Goal: Transaction & Acquisition: Obtain resource

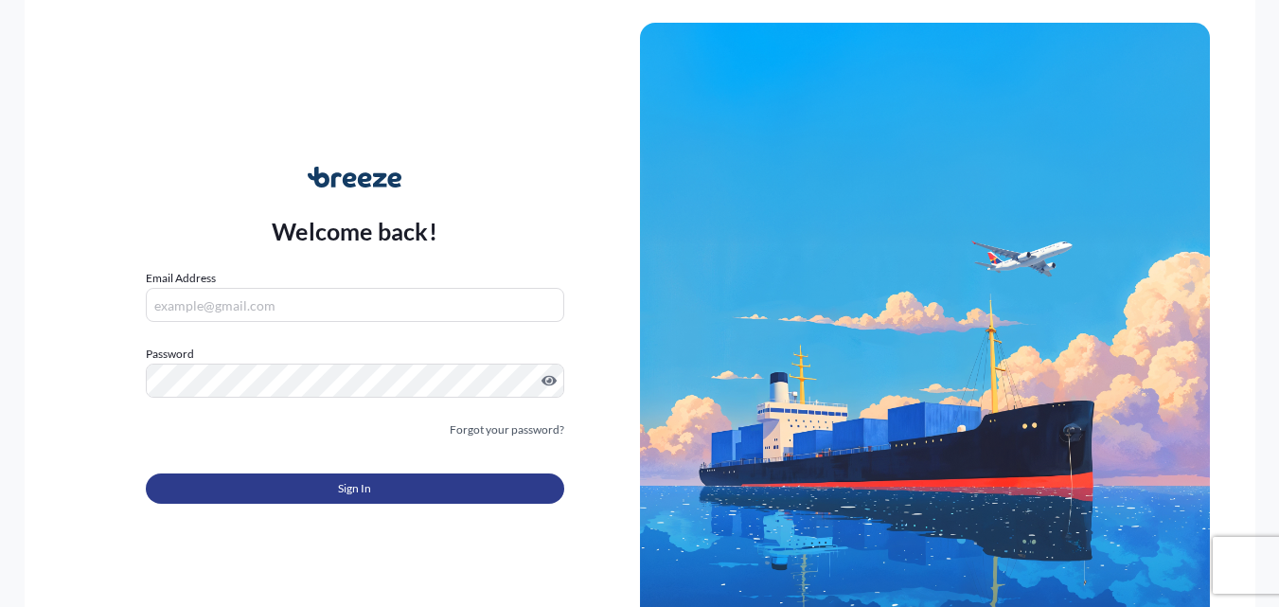
type input "[EMAIL_ADDRESS][DOMAIN_NAME]"
click at [420, 486] on button "Sign In" at bounding box center [355, 488] width 418 height 30
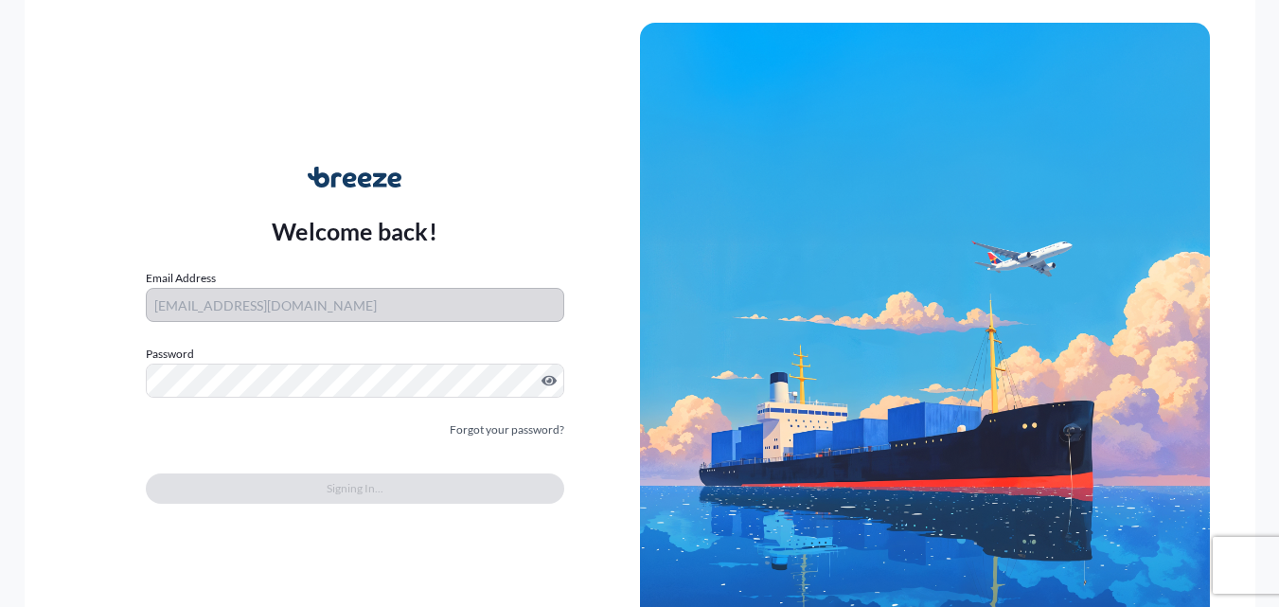
drag, startPoint x: 365, startPoint y: 96, endPoint x: 335, endPoint y: 91, distance: 30.7
click at [335, 91] on div "Welcome back! Email Address [EMAIL_ADDRESS][DOMAIN_NAME] Password Must include:…" at bounding box center [640, 303] width 1230 height 607
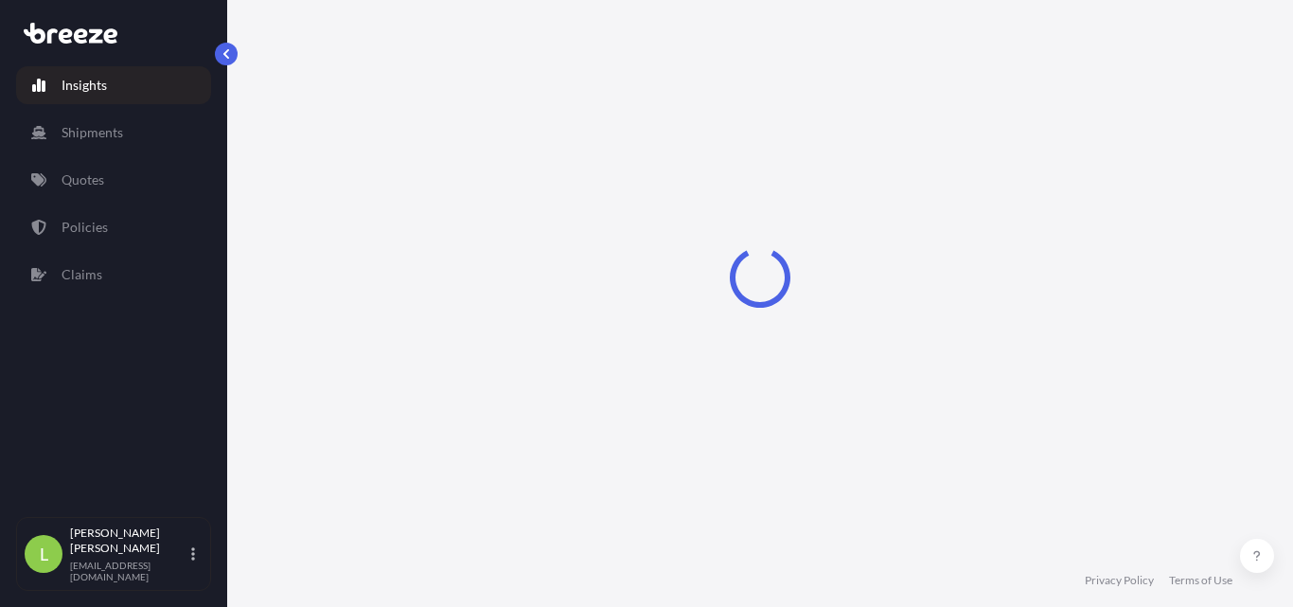
select select "2025"
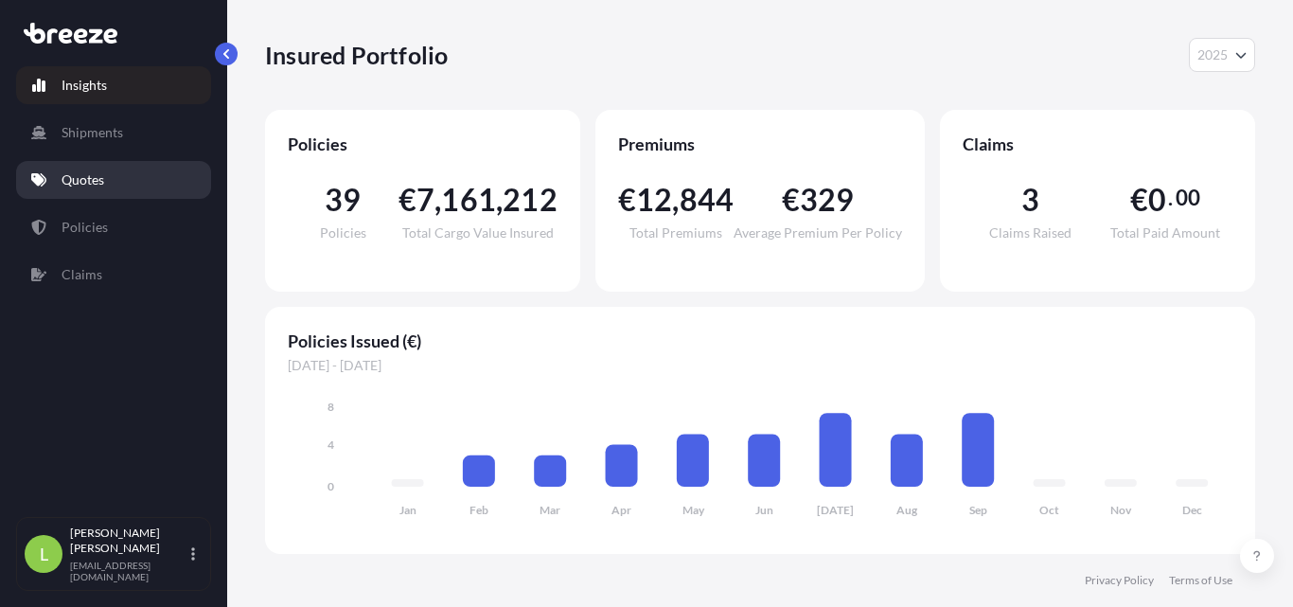
click at [96, 179] on p "Quotes" at bounding box center [83, 179] width 43 height 19
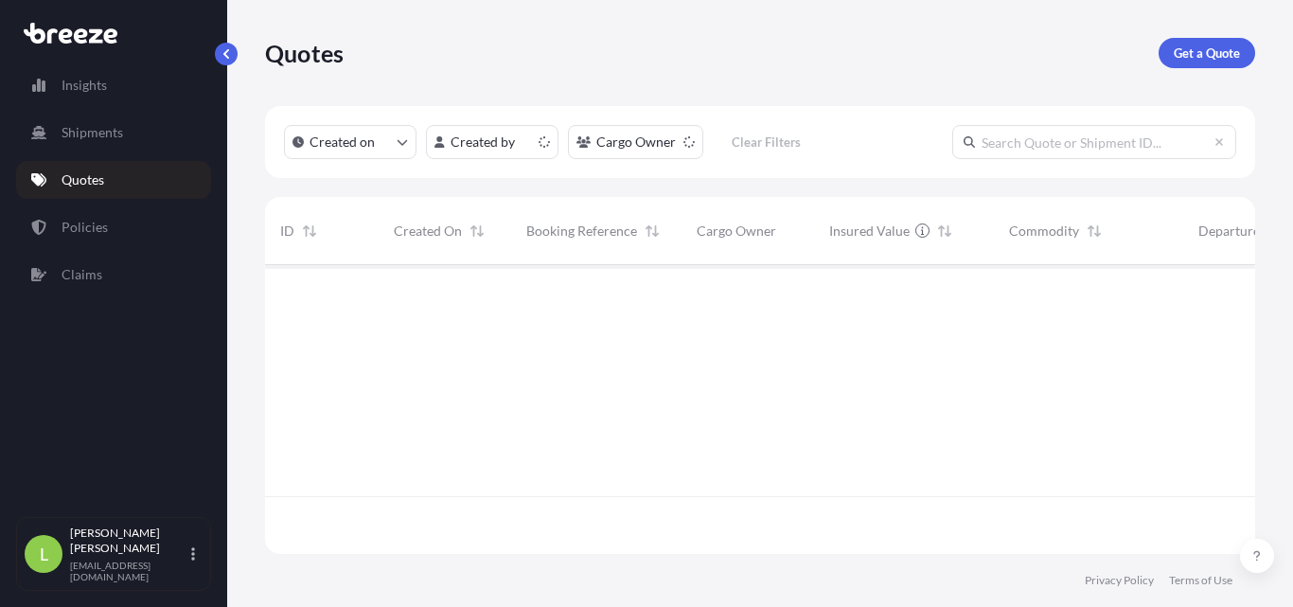
scroll to position [285, 976]
click at [1225, 51] on p "Get a Quote" at bounding box center [1207, 53] width 66 height 19
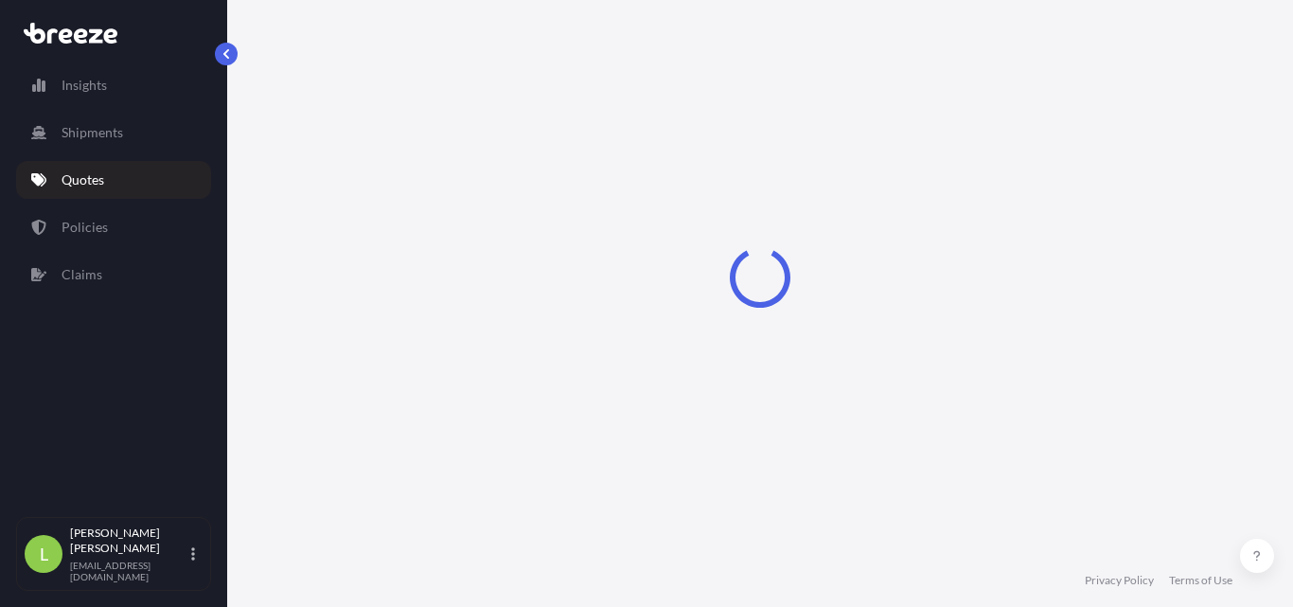
select select "Sea"
select select "1"
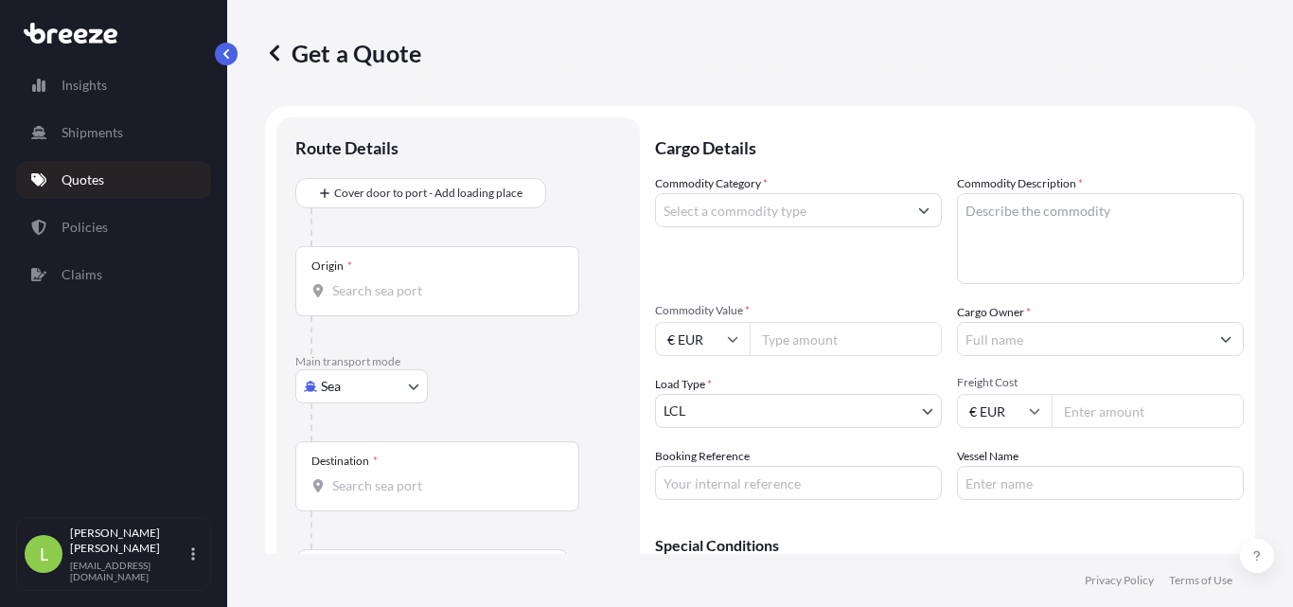
scroll to position [30, 0]
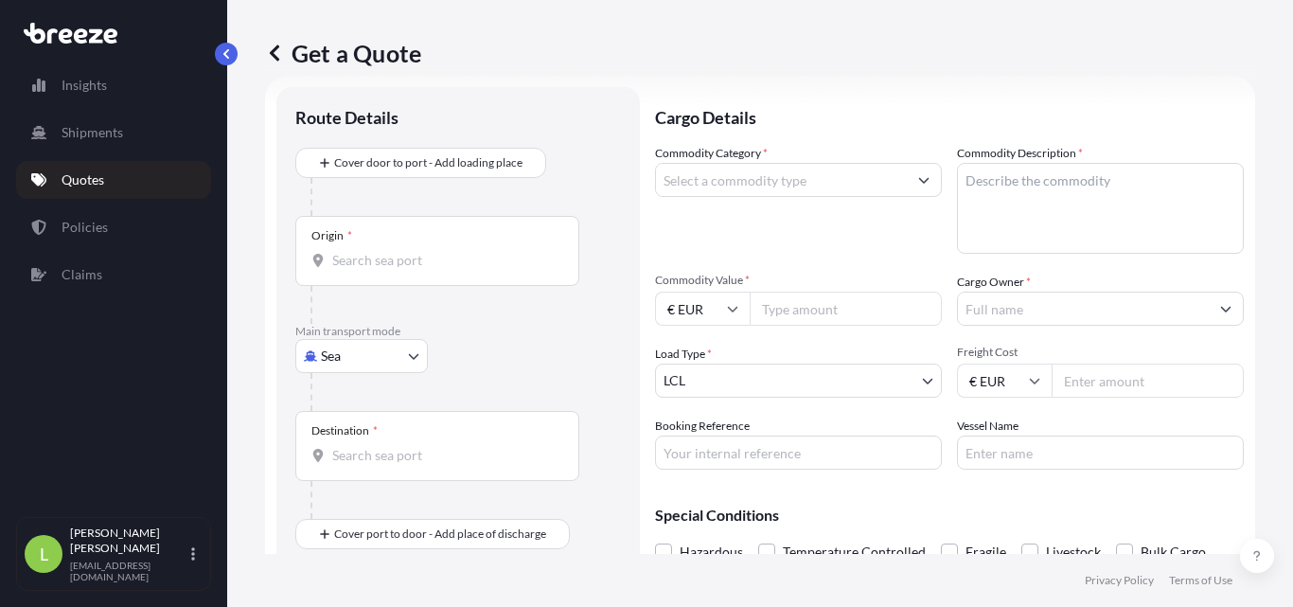
click at [796, 179] on input "Commodity Category *" at bounding box center [781, 180] width 251 height 34
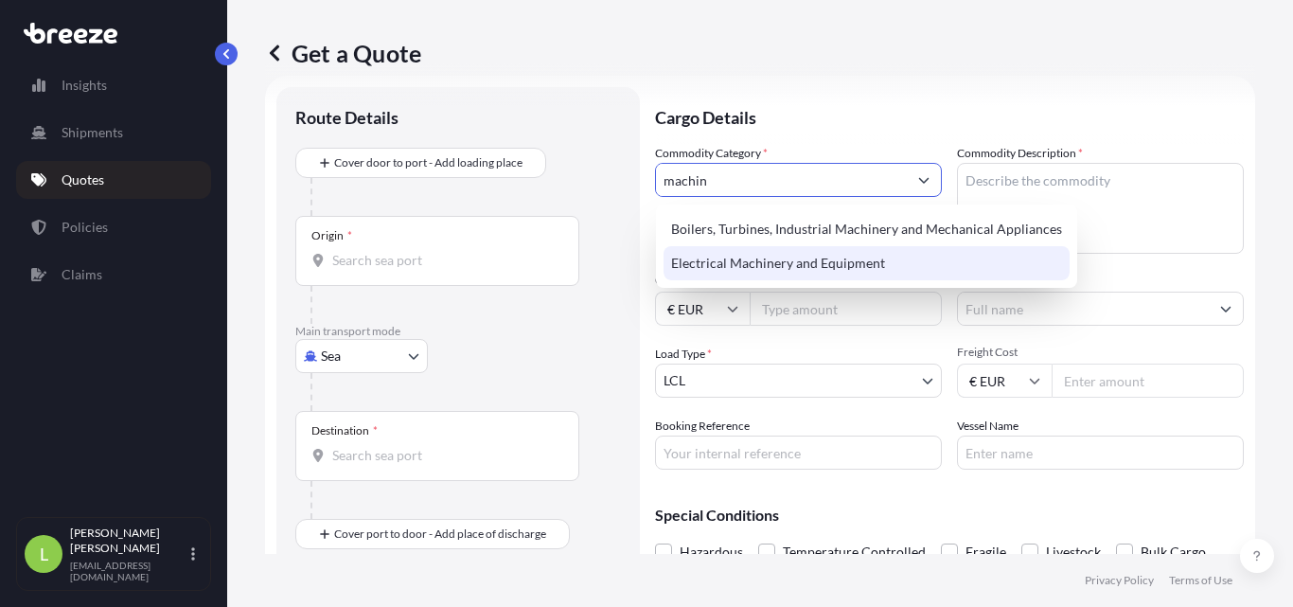
click at [834, 278] on div "Electrical Machinery and Equipment" at bounding box center [866, 263] width 406 height 34
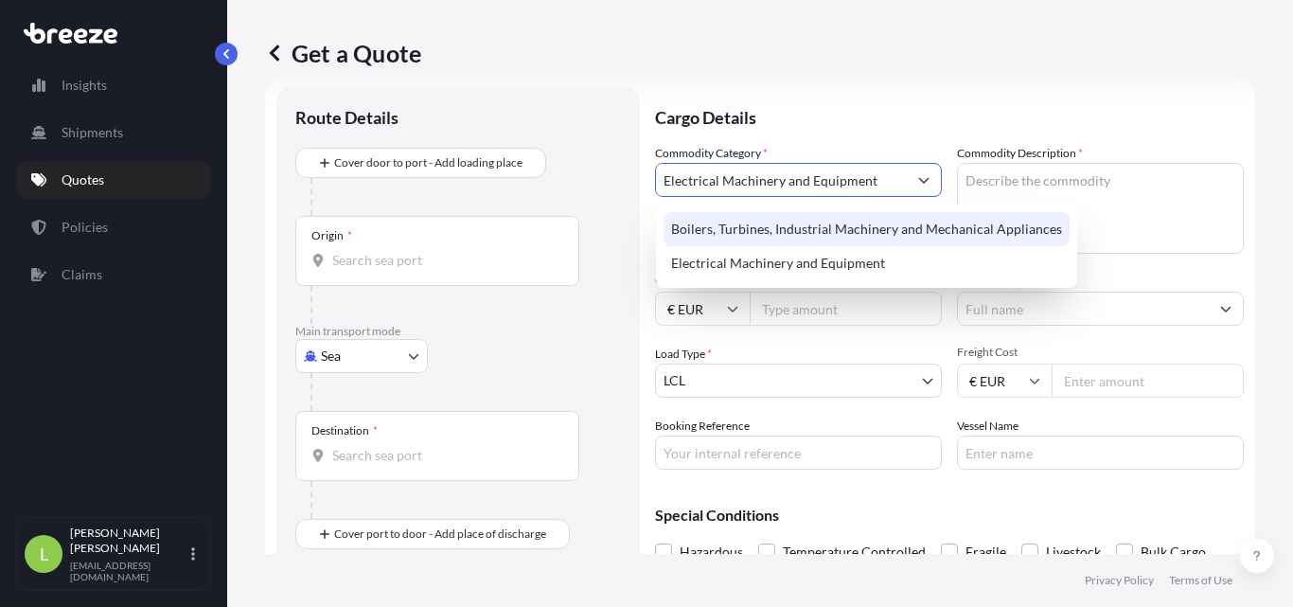
type input "Electrical Machinery and Equipment"
click at [1172, 193] on textarea "Commodity Description *" at bounding box center [1100, 208] width 287 height 91
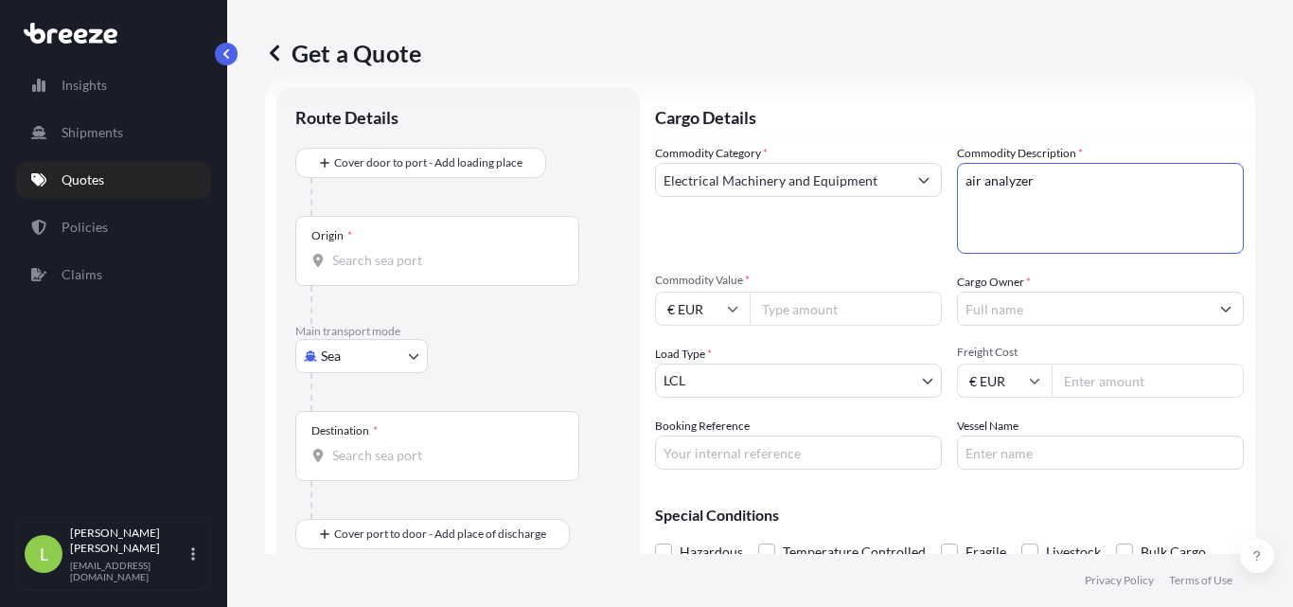
type textarea "air analyzer"
click at [800, 305] on input "Commodity Value *" at bounding box center [846, 309] width 192 height 34
type input "5000"
click at [1034, 305] on input "Cargo Owner *" at bounding box center [1083, 309] width 251 height 34
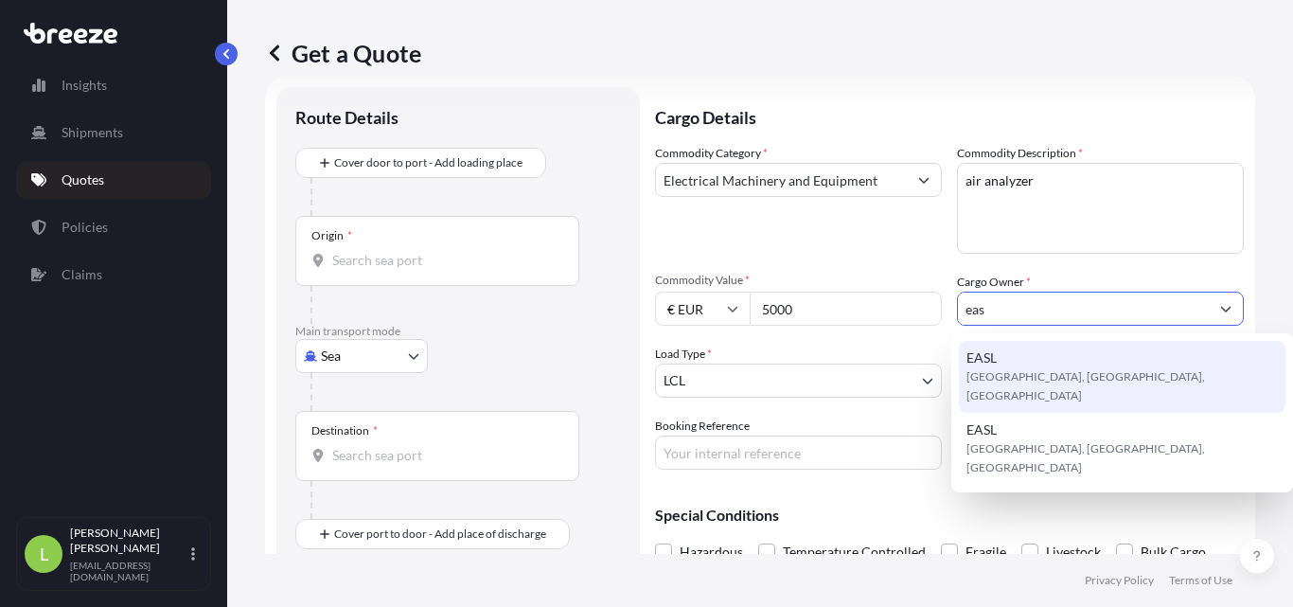
click at [1040, 361] on div "EASL [GEOGRAPHIC_DATA], [GEOGRAPHIC_DATA], [GEOGRAPHIC_DATA]" at bounding box center [1122, 377] width 327 height 72
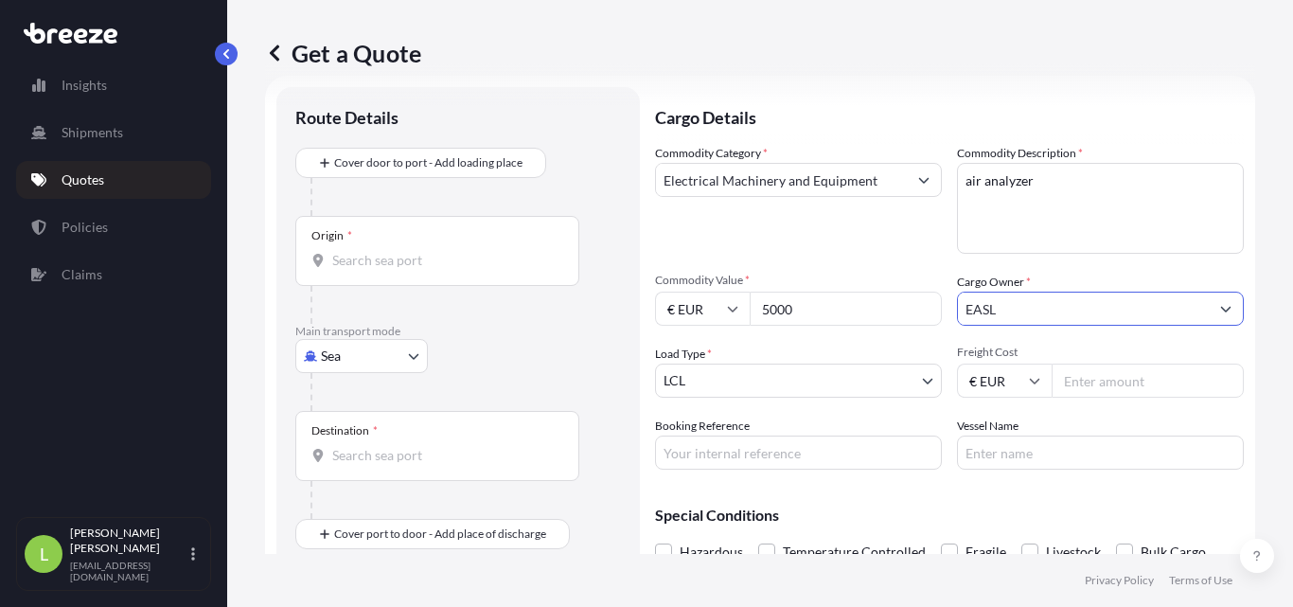
type input "EASL"
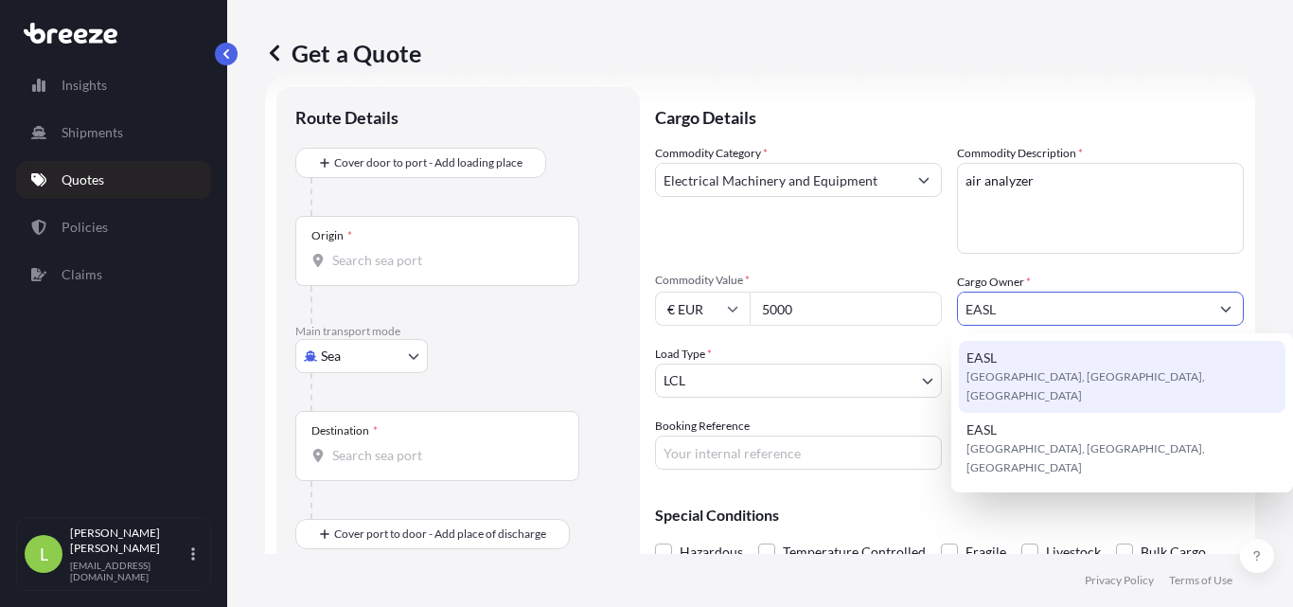
click at [976, 369] on span "[GEOGRAPHIC_DATA], [GEOGRAPHIC_DATA], [GEOGRAPHIC_DATA]" at bounding box center [1122, 386] width 312 height 38
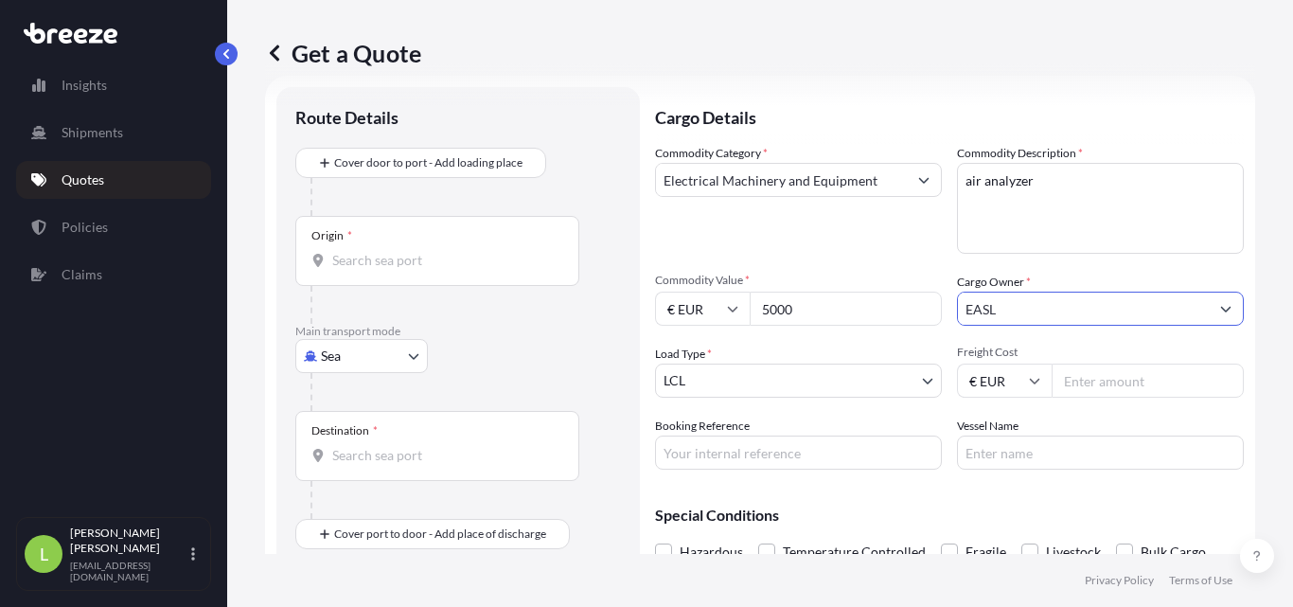
click at [1129, 384] on input "Freight Cost" at bounding box center [1147, 380] width 192 height 34
type input "195"
click at [737, 444] on input "Booking Reference" at bounding box center [798, 452] width 287 height 34
click at [803, 453] on input "Booking Reference" at bounding box center [798, 452] width 287 height 34
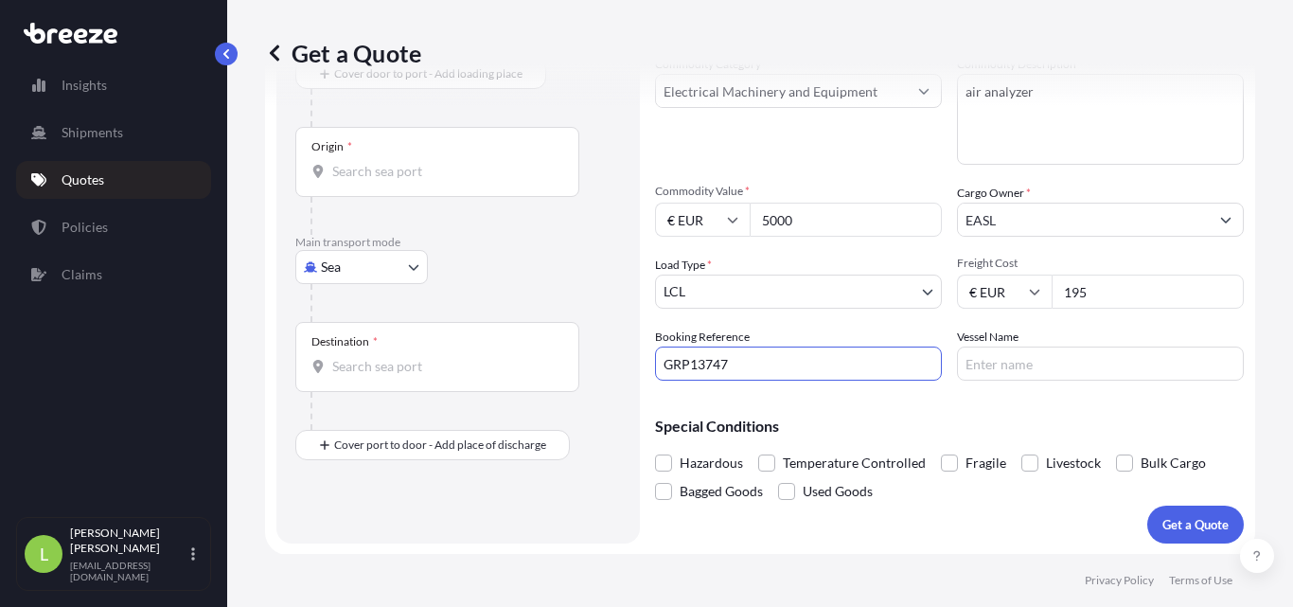
scroll to position [120, 0]
type input "GRP13747"
click at [1186, 536] on button "Get a Quote" at bounding box center [1195, 523] width 97 height 38
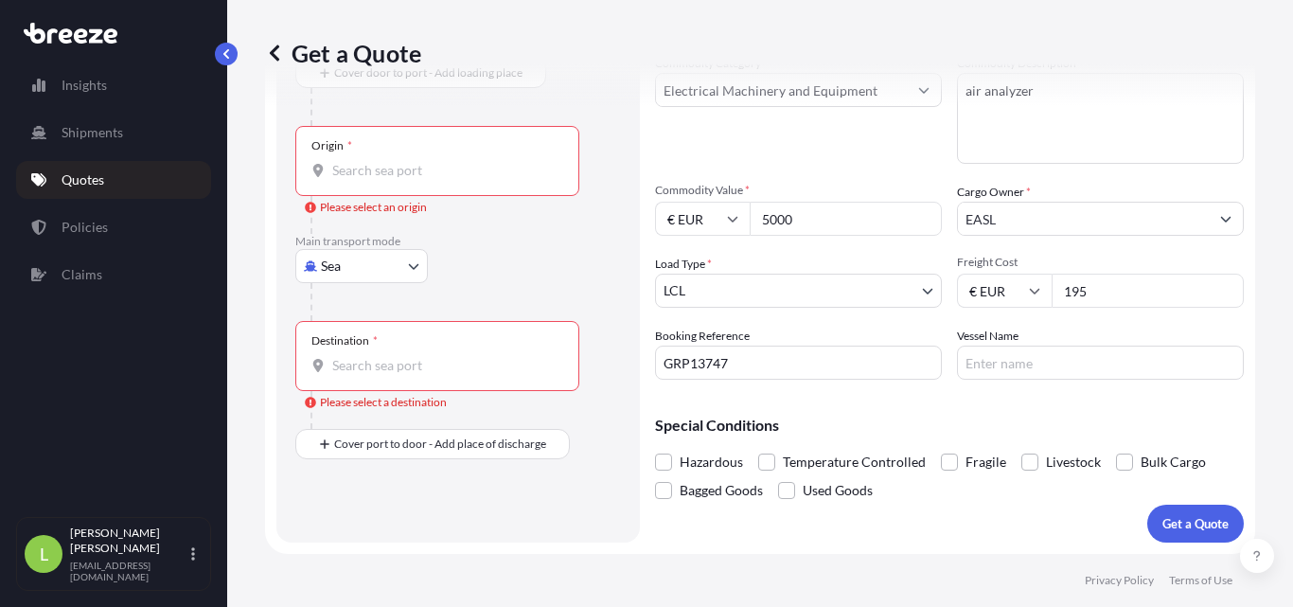
click at [390, 184] on div "Origin *" at bounding box center [437, 161] width 284 height 70
click at [390, 180] on input "Origin * Please select an origin" at bounding box center [443, 170] width 223 height 19
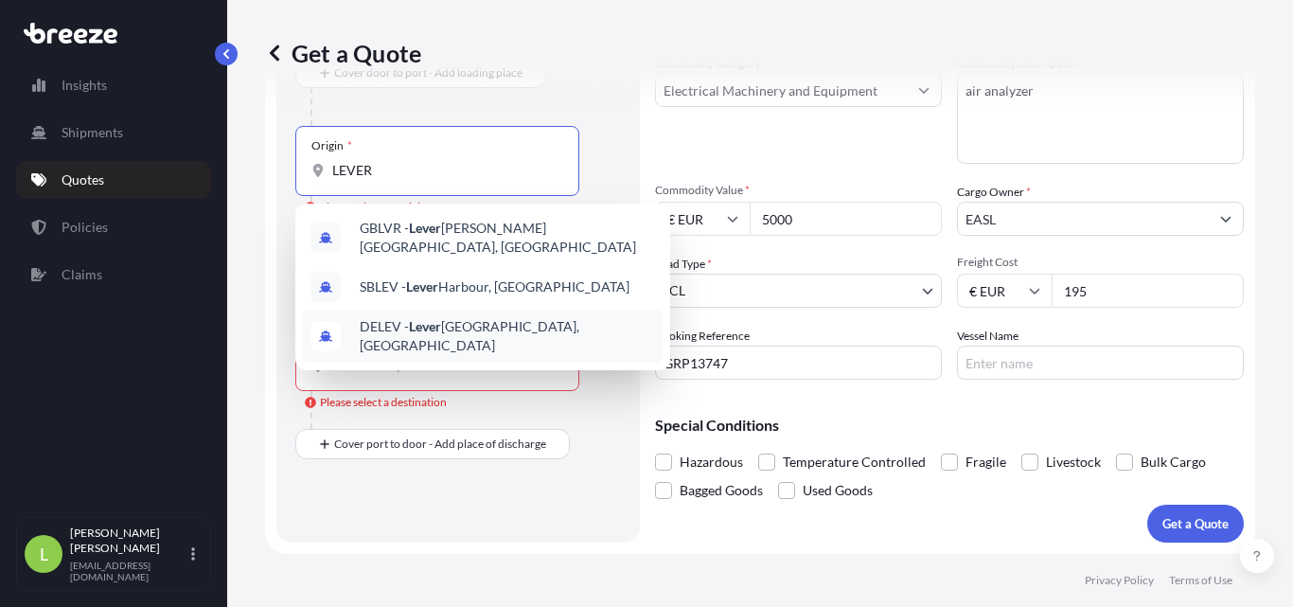
click at [442, 310] on div "DELEV - [PERSON_NAME], [GEOGRAPHIC_DATA]" at bounding box center [483, 335] width 360 height 53
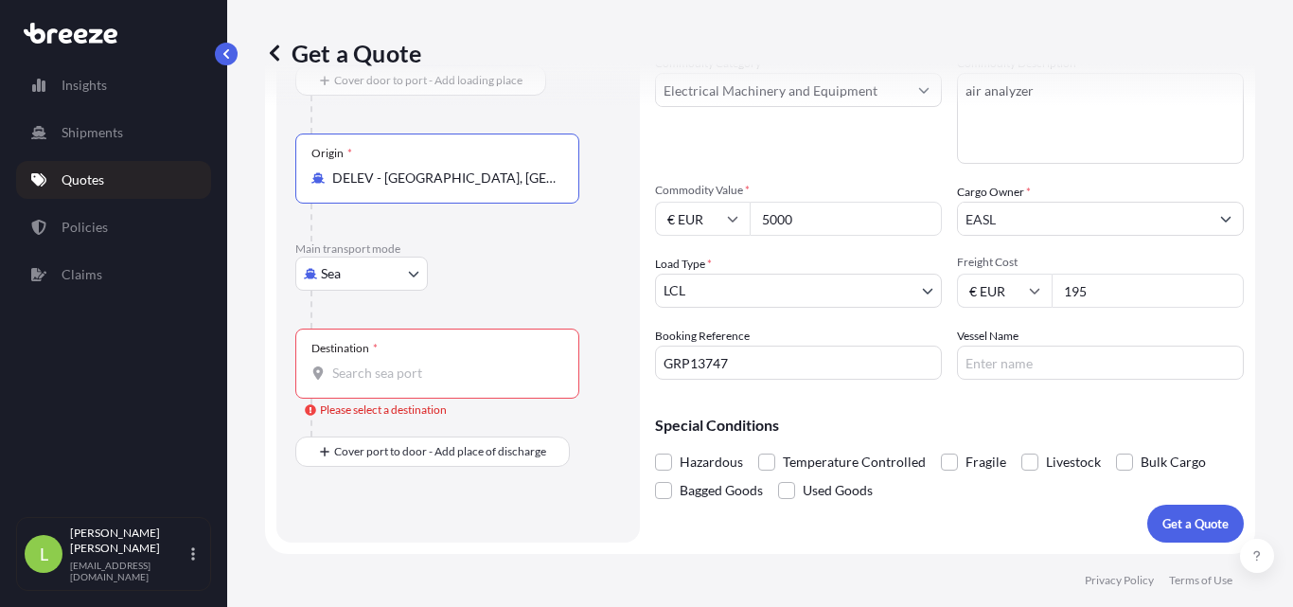
type input "DELEV - [GEOGRAPHIC_DATA], [GEOGRAPHIC_DATA]"
click at [371, 274] on body "0 options available. 3 options available. Insights Shipments Quotes Policies Cl…" at bounding box center [646, 303] width 1293 height 607
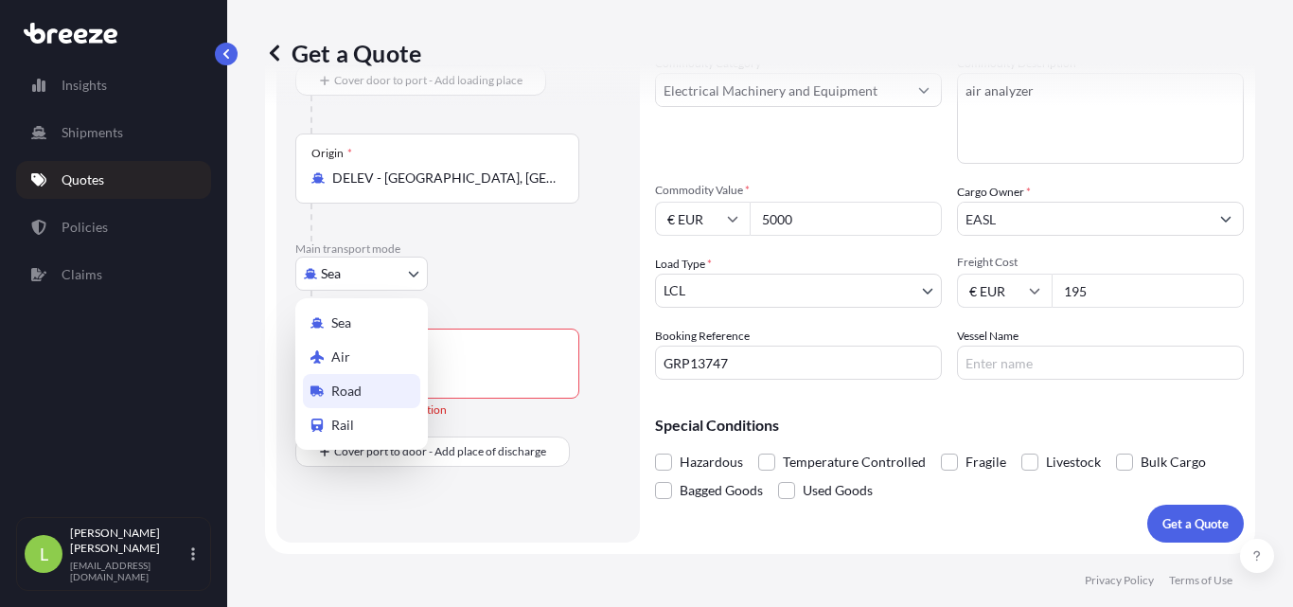
click at [362, 382] on div "Road" at bounding box center [361, 391] width 117 height 34
select select "Road"
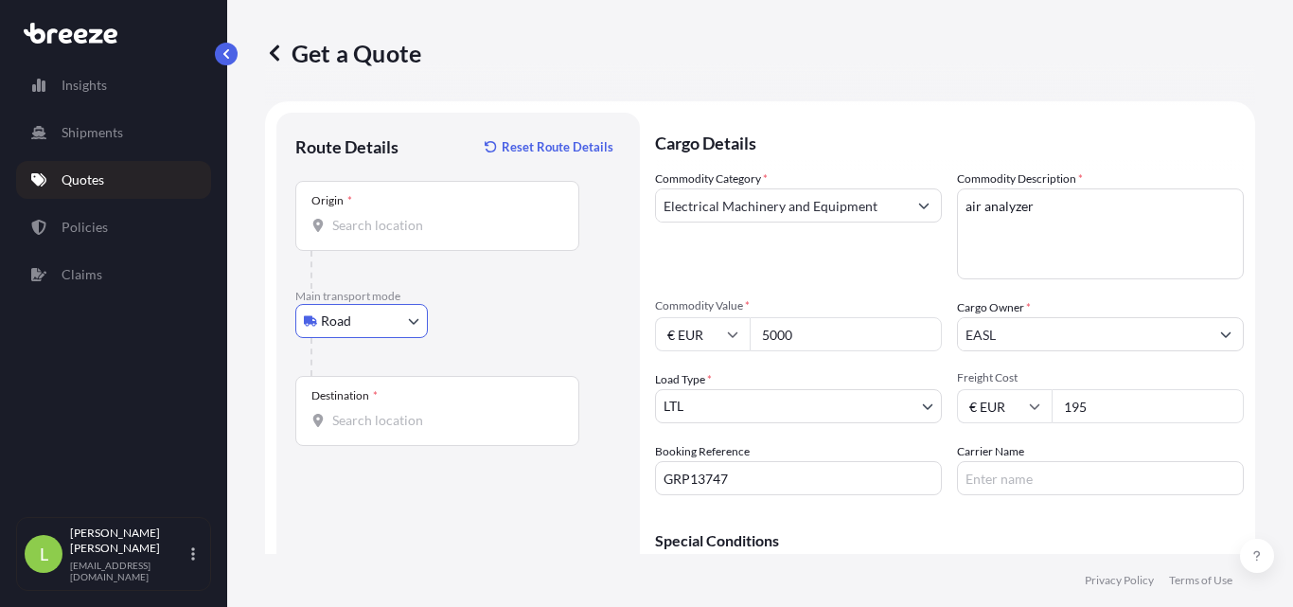
scroll to position [0, 0]
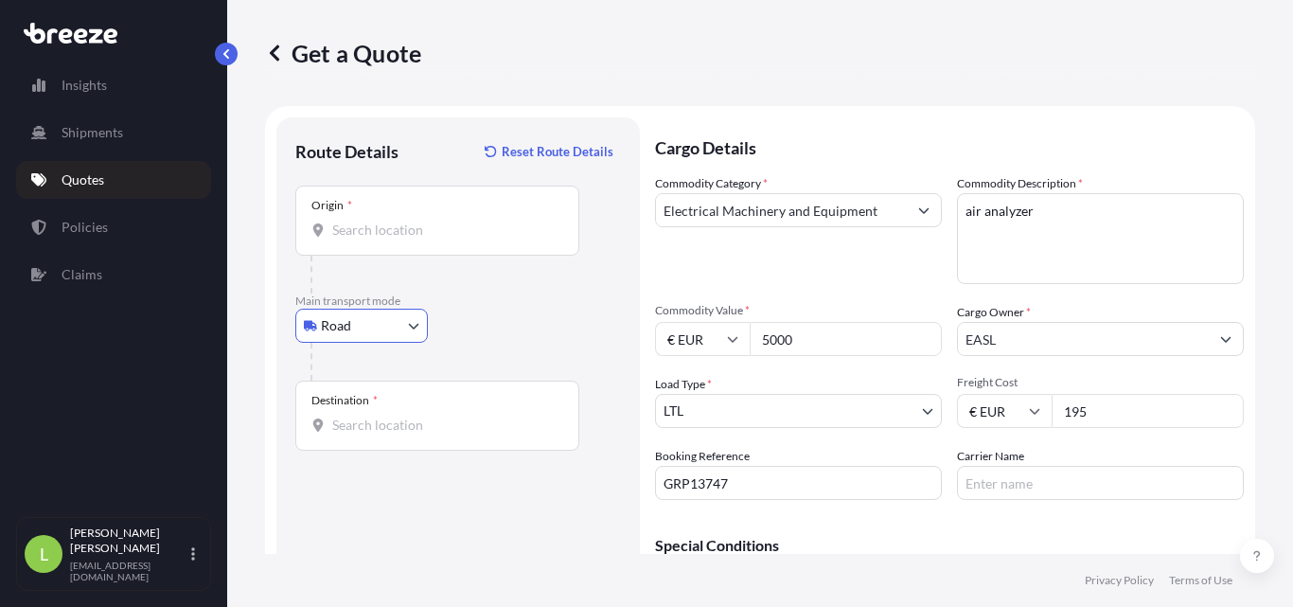
click at [394, 239] on input "Origin *" at bounding box center [443, 230] width 223 height 19
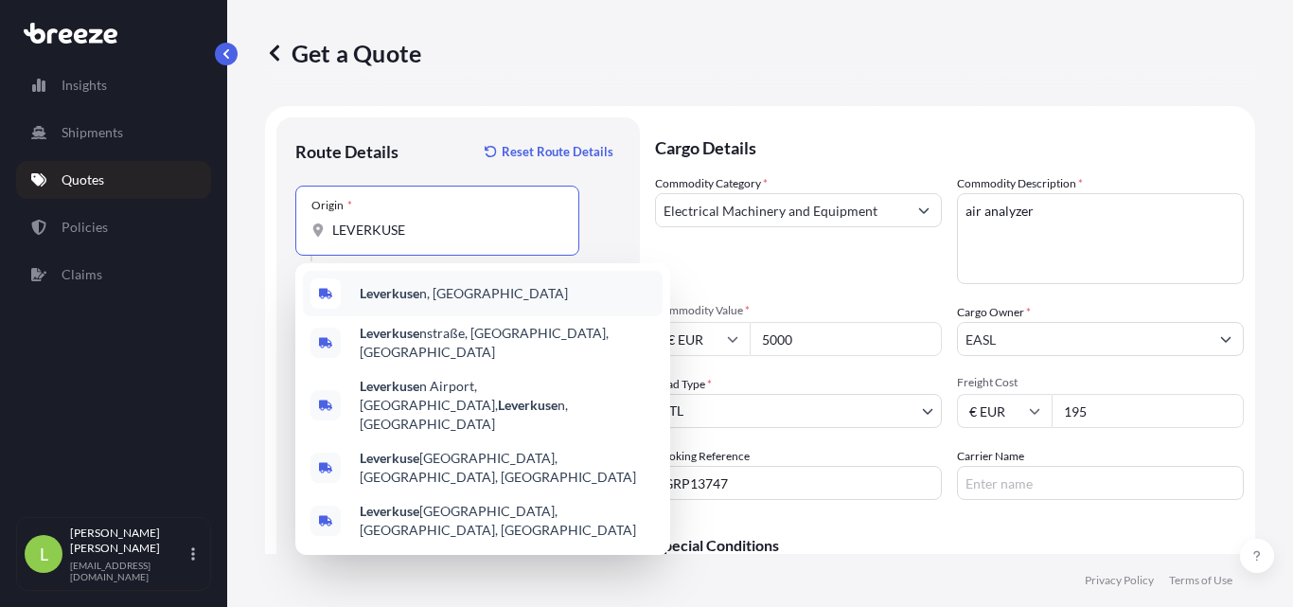
click at [412, 286] on b "Leverkuse" at bounding box center [390, 293] width 60 height 16
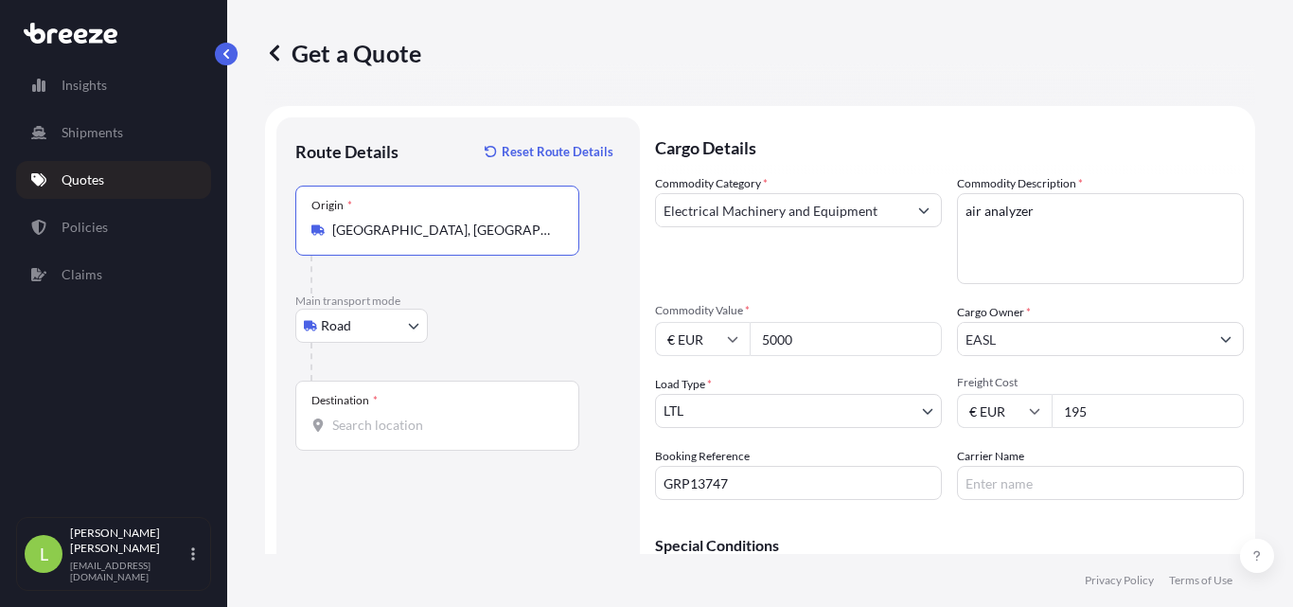
type input "[GEOGRAPHIC_DATA], [GEOGRAPHIC_DATA]"
click at [386, 373] on div at bounding box center [465, 362] width 310 height 38
click at [369, 434] on div "Destination *" at bounding box center [437, 415] width 284 height 70
click at [369, 434] on input "Destination *" at bounding box center [443, 424] width 223 height 19
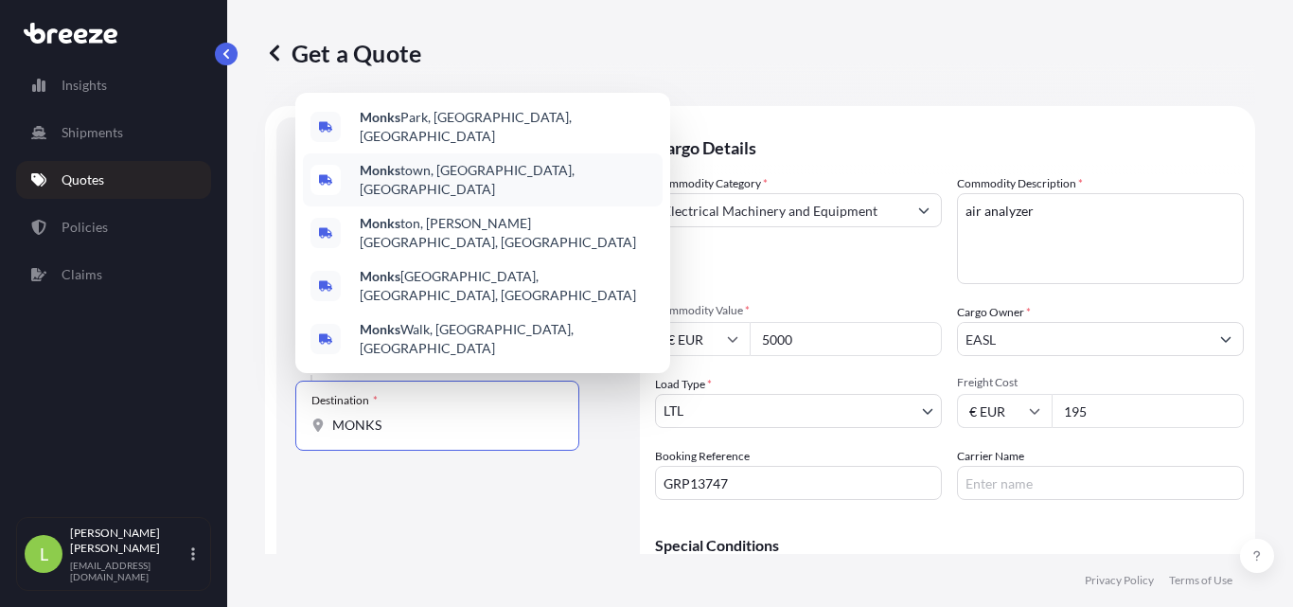
click at [412, 206] on div "[GEOGRAPHIC_DATA], [GEOGRAPHIC_DATA], [GEOGRAPHIC_DATA]" at bounding box center [483, 179] width 360 height 53
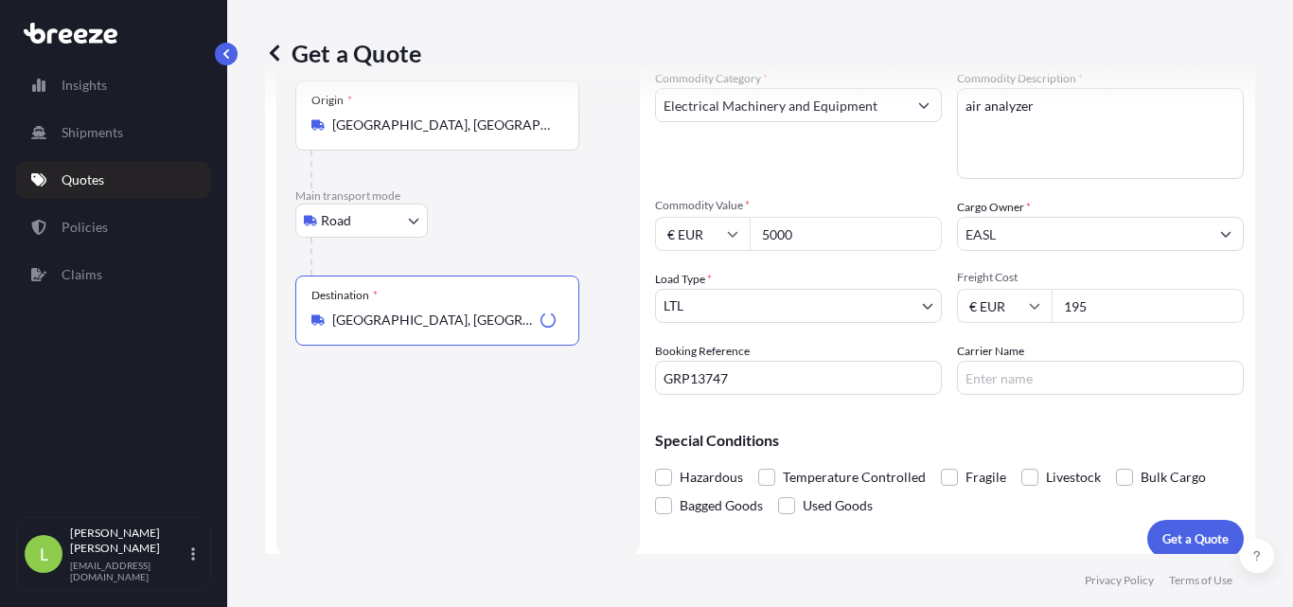
scroll to position [120, 0]
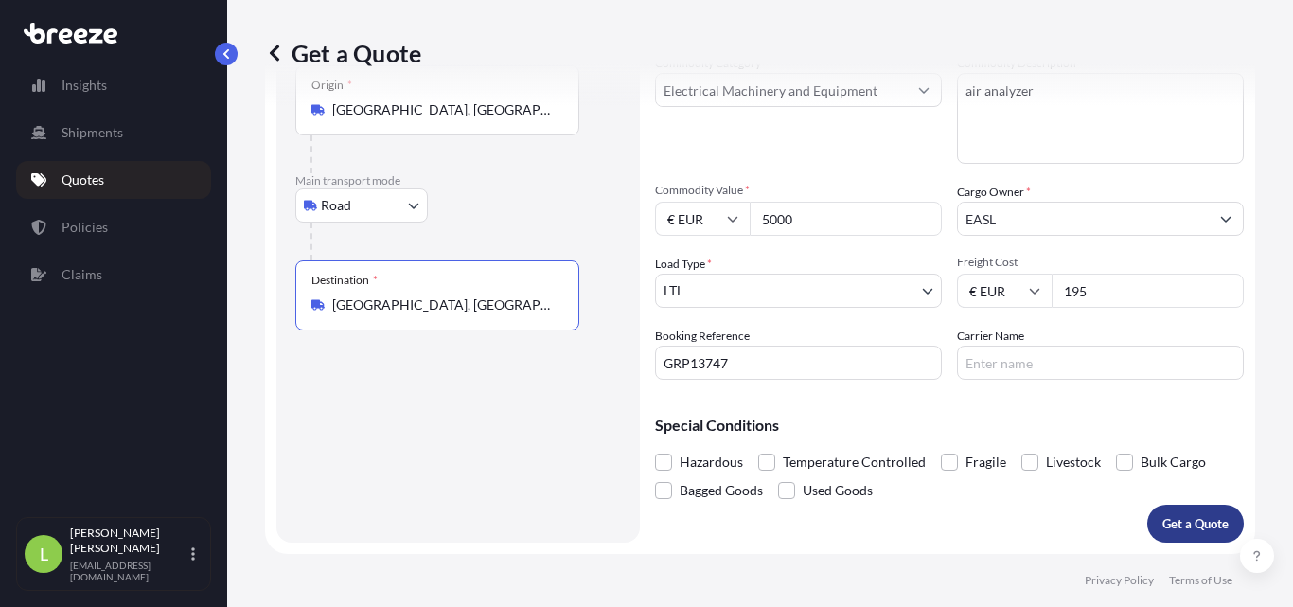
type input "[GEOGRAPHIC_DATA], [GEOGRAPHIC_DATA], [GEOGRAPHIC_DATA]"
click at [1162, 518] on p "Get a Quote" at bounding box center [1195, 523] width 66 height 19
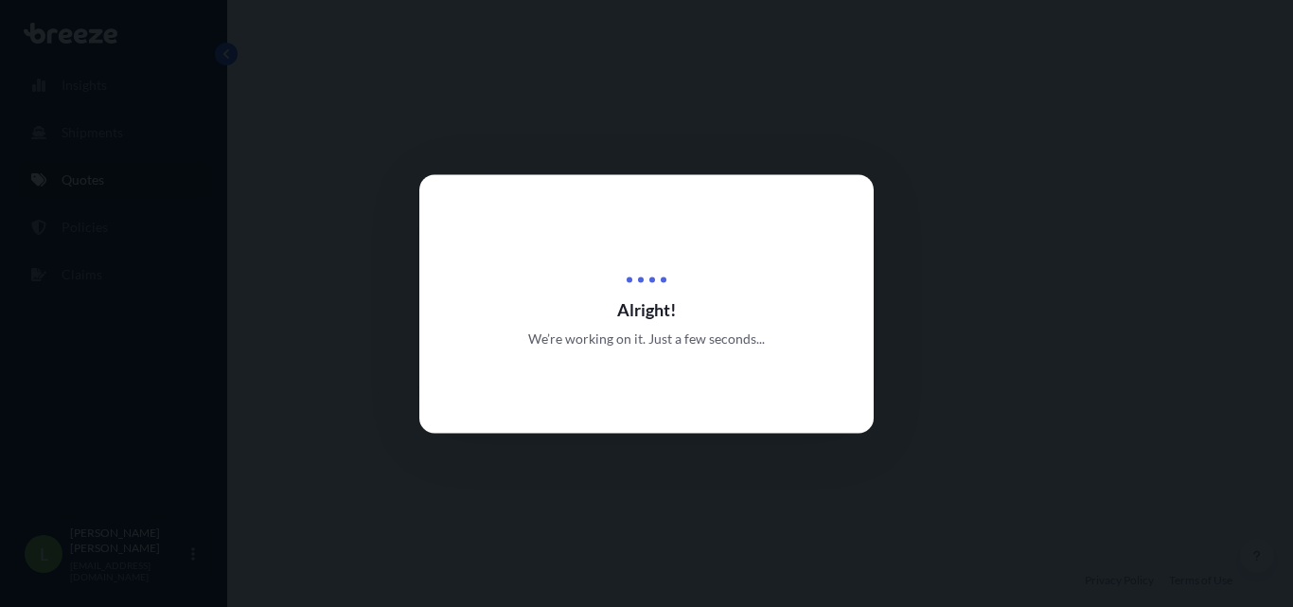
select select "Road"
select select "1"
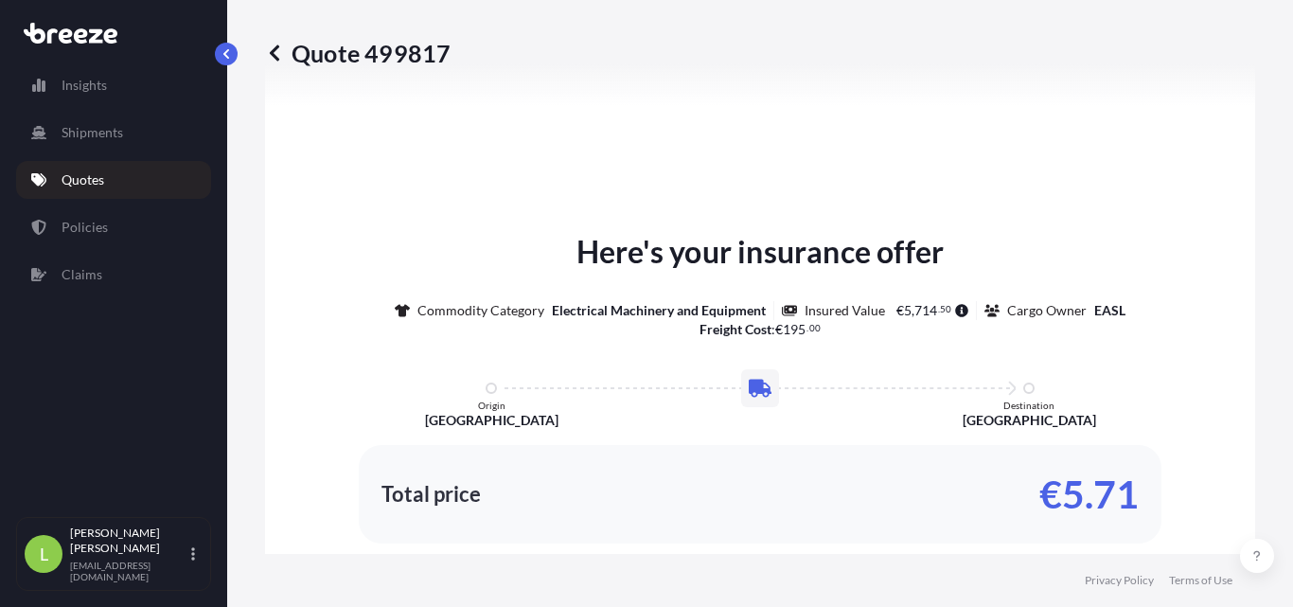
scroll to position [787, 0]
